Goal: Task Accomplishment & Management: Use online tool/utility

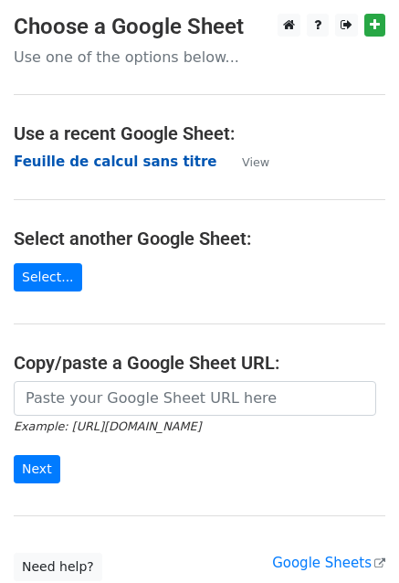
click at [92, 165] on strong "Feuille de calcul sans titre" at bounding box center [115, 162] width 203 height 16
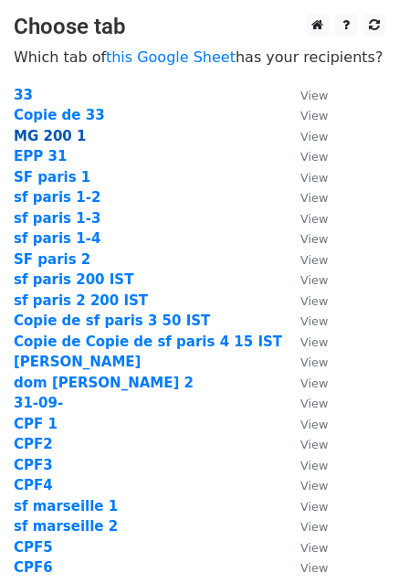
click at [67, 134] on strong "MG 200 1" at bounding box center [50, 136] width 72 height 16
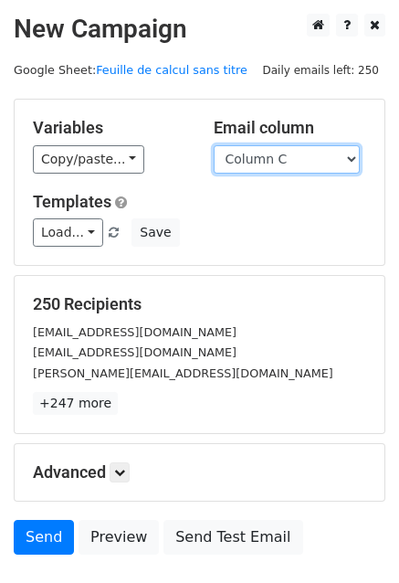
click at [291, 154] on select "Column A Column B Column C" at bounding box center [287, 159] width 146 height 28
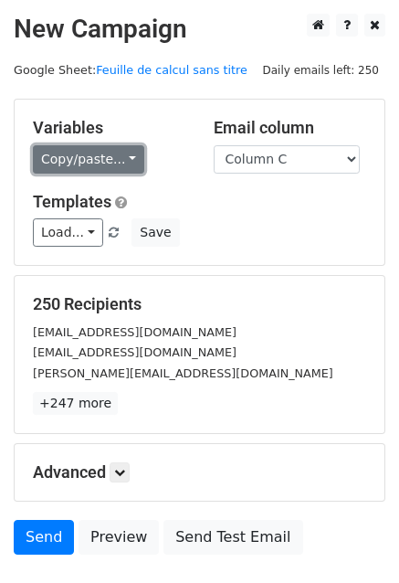
click at [65, 157] on link "Copy/paste..." at bounding box center [89, 159] width 112 height 28
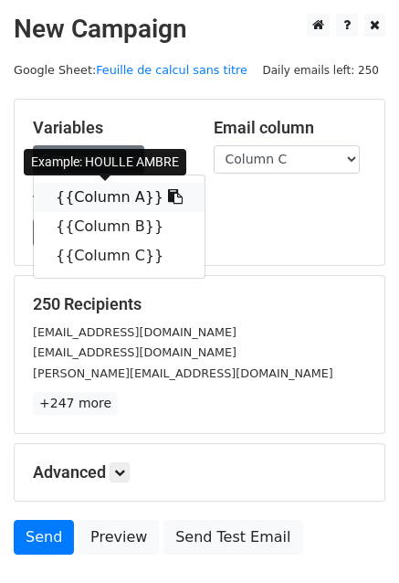
click at [77, 206] on link "{{Column A}}" at bounding box center [119, 197] width 171 height 29
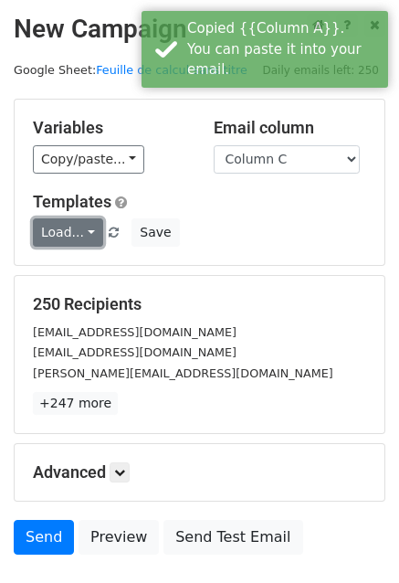
click at [56, 233] on link "Load..." at bounding box center [68, 232] width 70 height 28
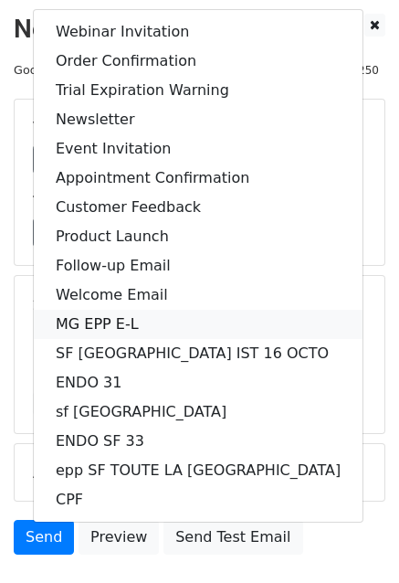
click at [90, 319] on link "MG EPP E-L" at bounding box center [198, 324] width 329 height 29
